Goal: Transaction & Acquisition: Book appointment/travel/reservation

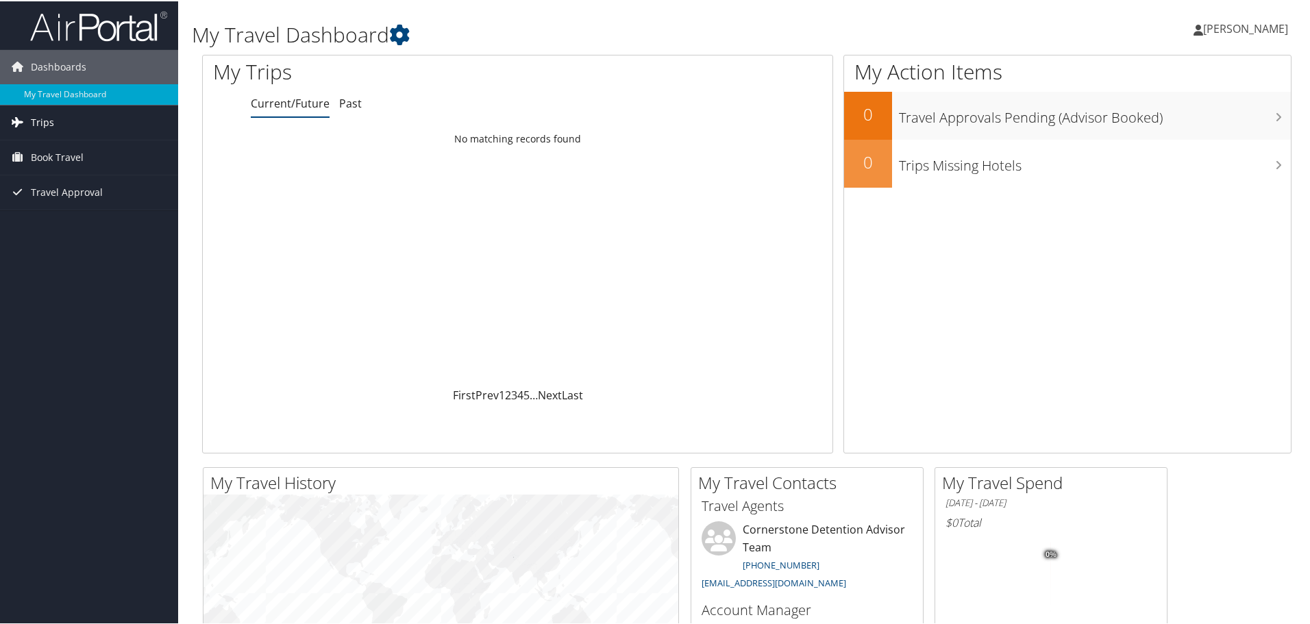
click at [42, 122] on span "Trips" at bounding box center [42, 121] width 23 height 34
click at [57, 208] on span "Book Travel" at bounding box center [57, 218] width 53 height 34
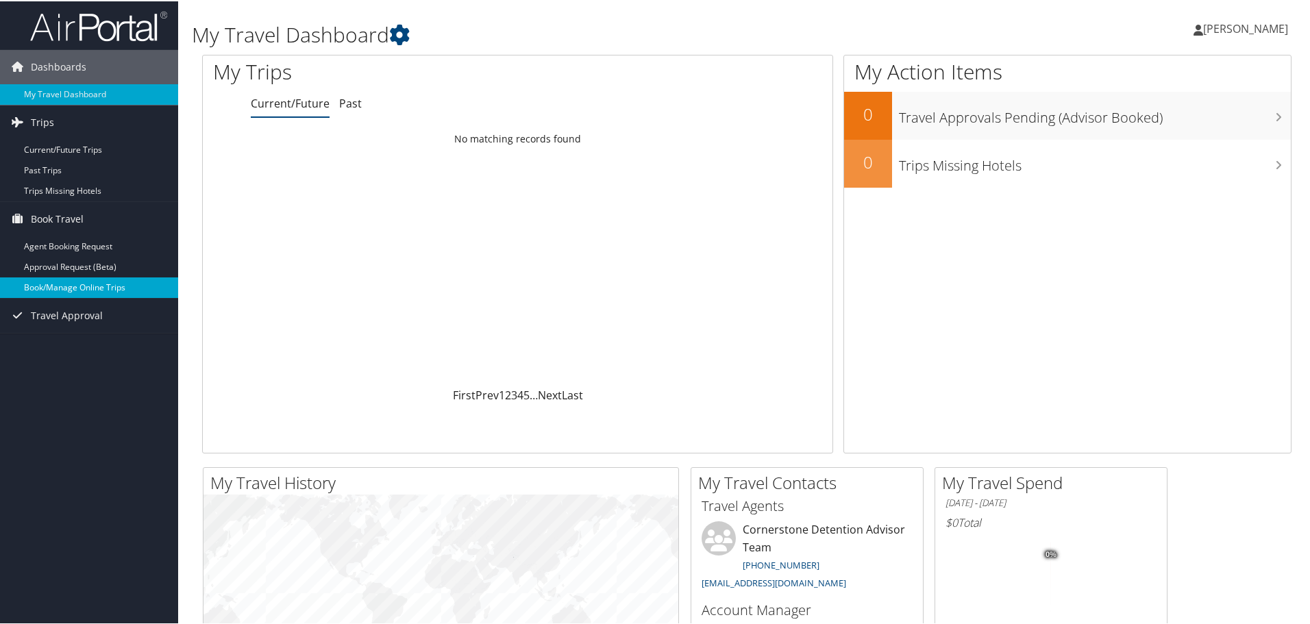
click at [85, 288] on link "Book/Manage Online Trips" at bounding box center [89, 286] width 178 height 21
